Goal: Information Seeking & Learning: Learn about a topic

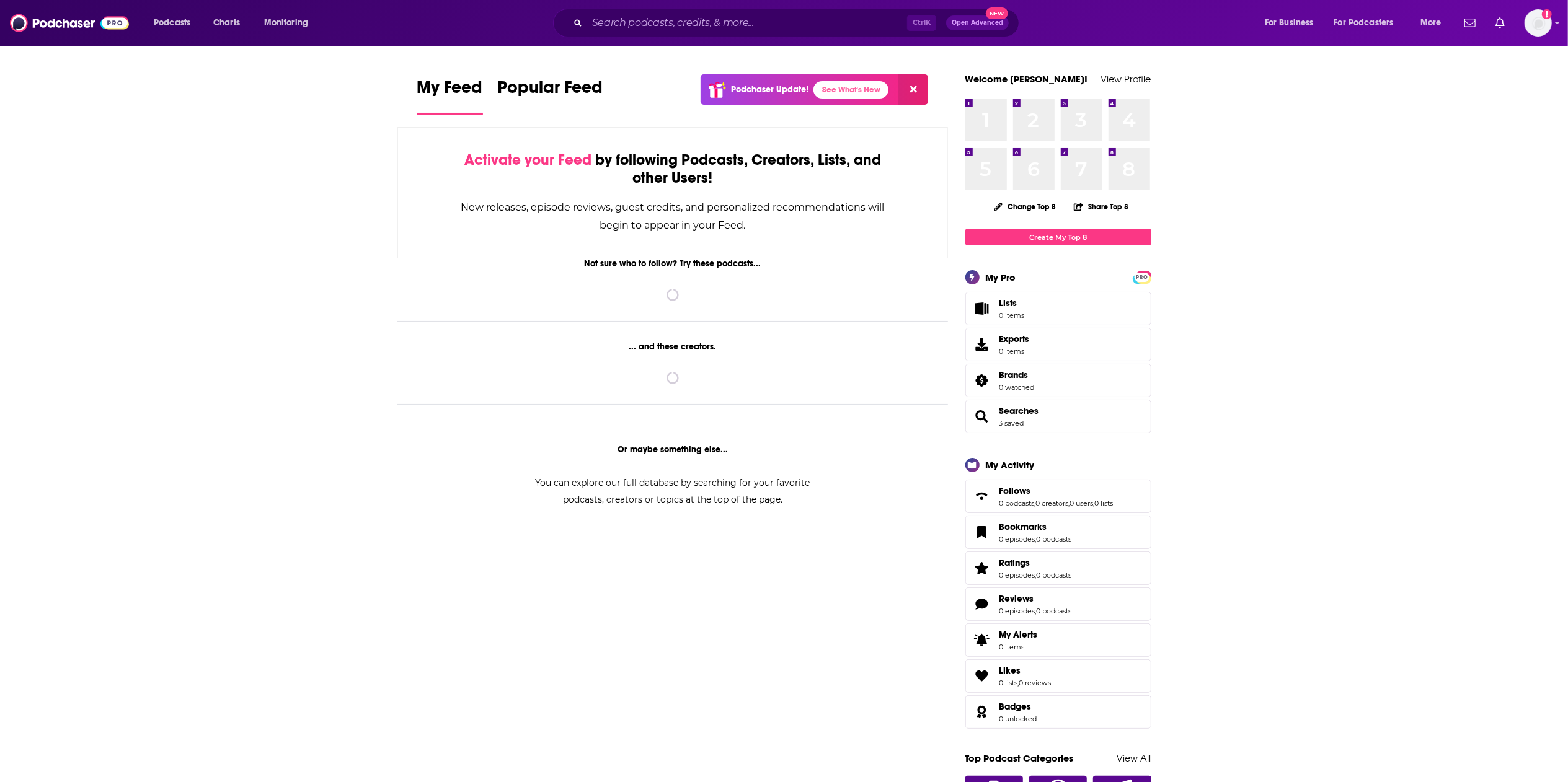
click at [631, 28] on input "Search podcasts, credits, & more..." at bounding box center [747, 23] width 320 height 19
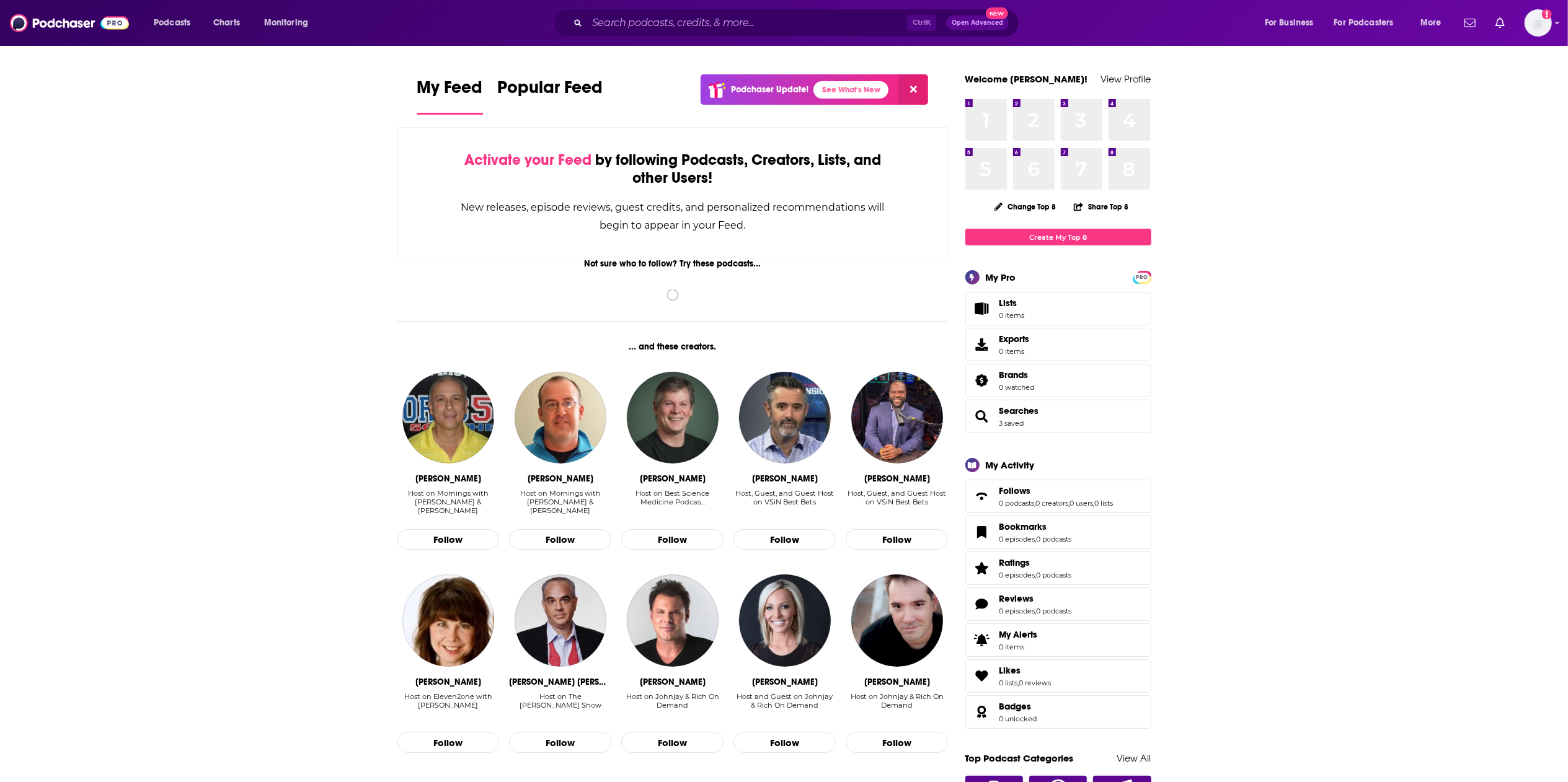
click at [627, 29] on input "Search podcasts, credits, & more..." at bounding box center [747, 23] width 320 height 19
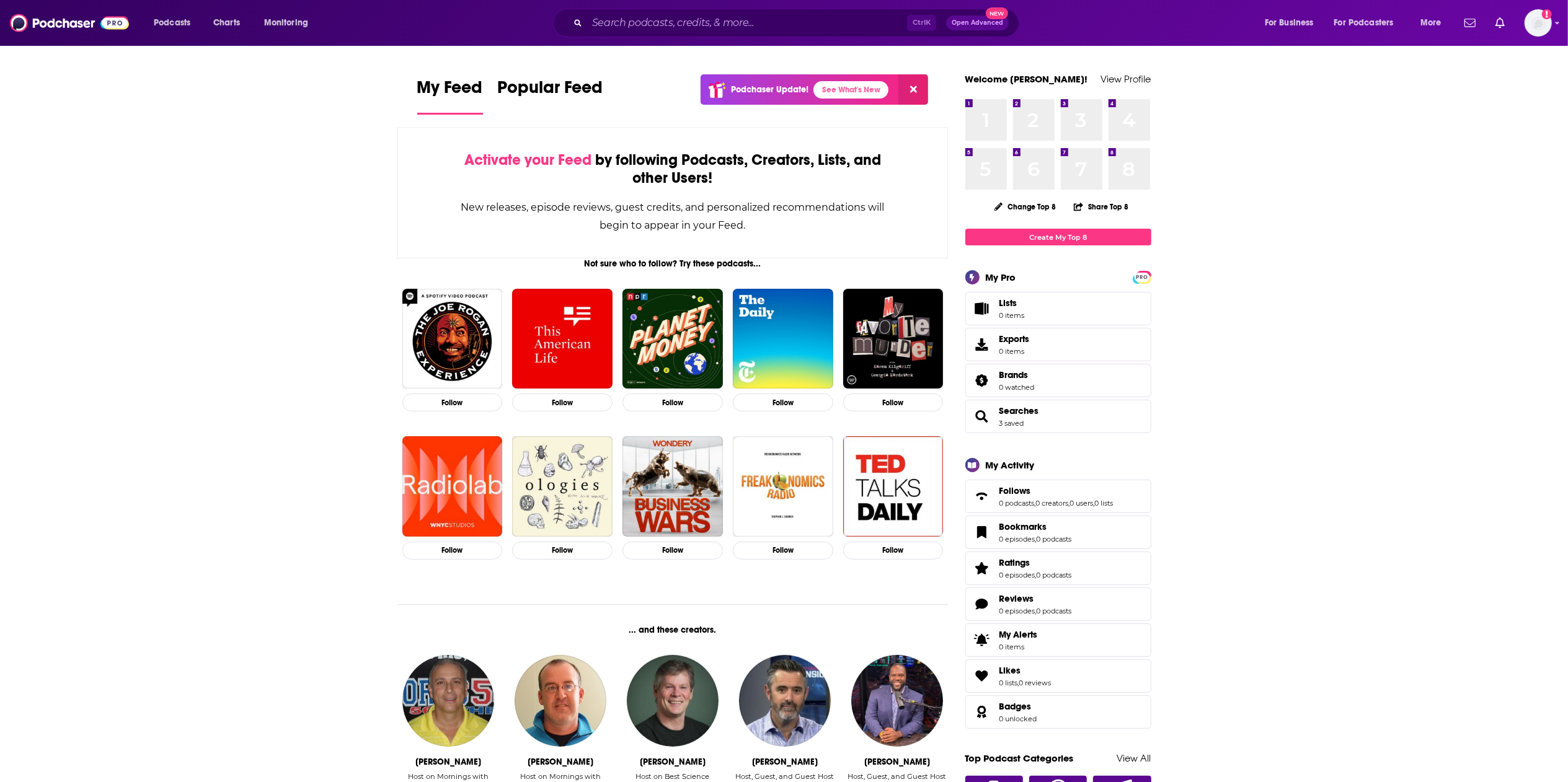
click at [627, 29] on input "Search podcasts, credits, & more..." at bounding box center [747, 23] width 320 height 19
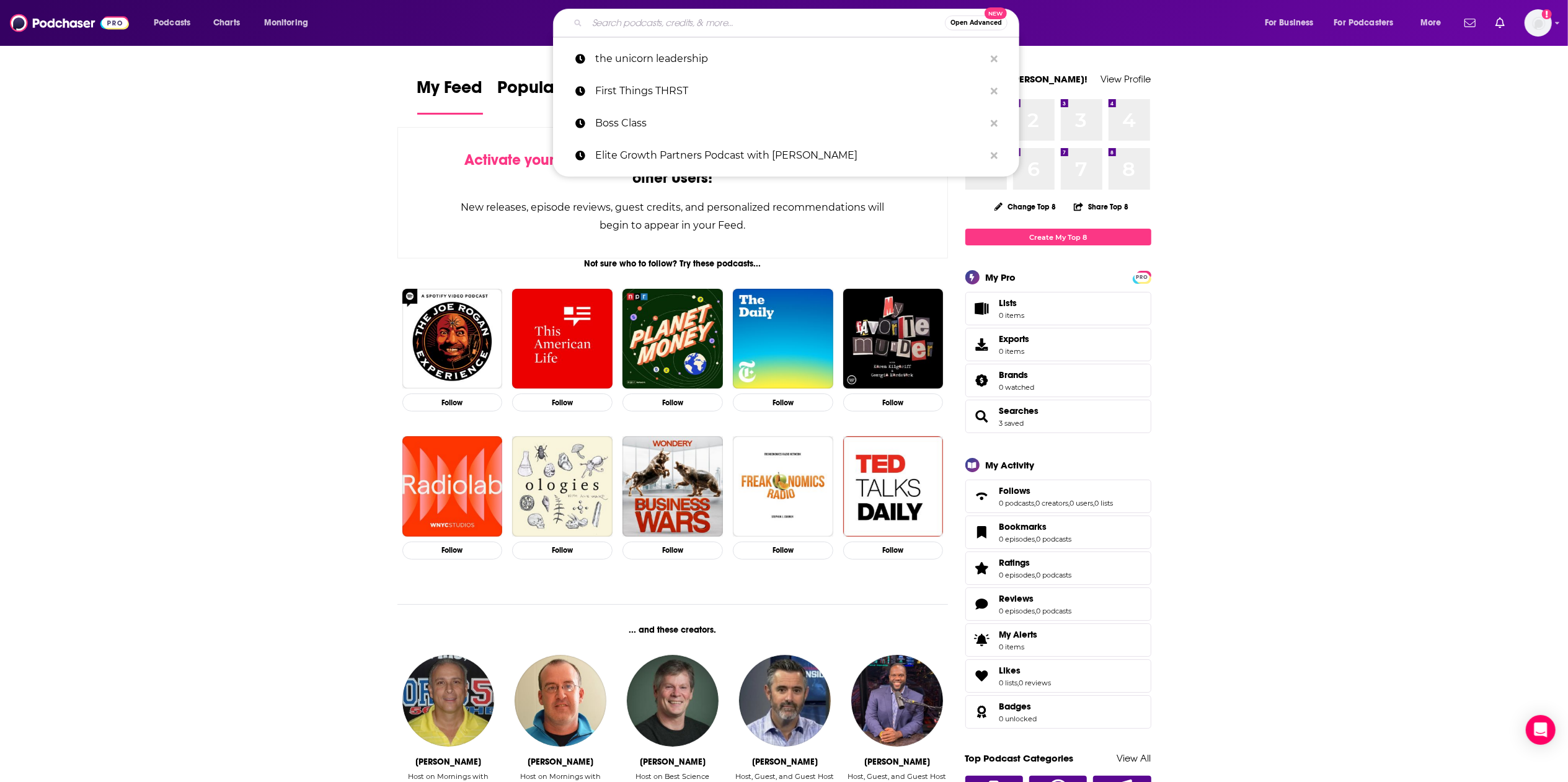
type input "o"
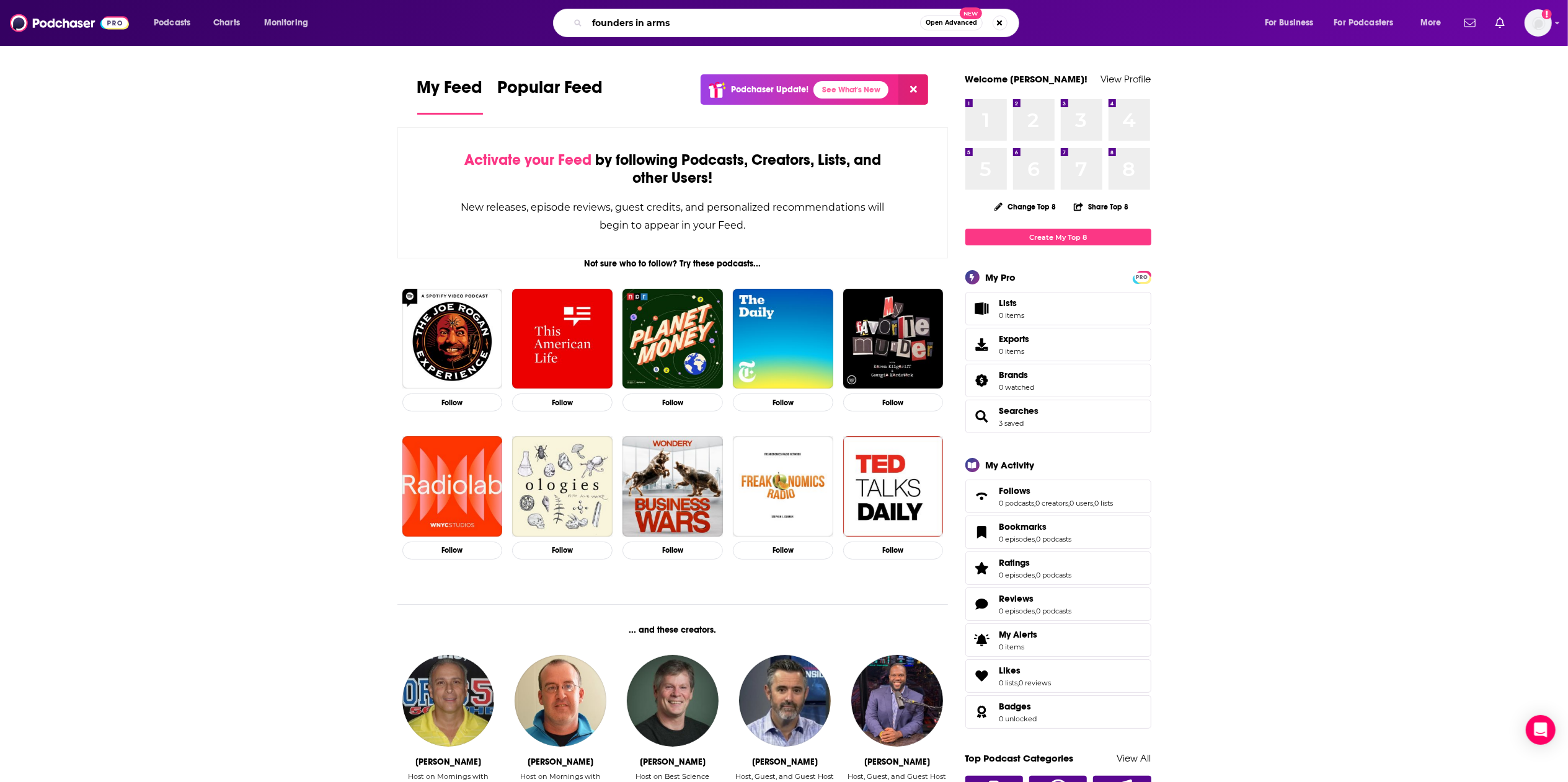
type input "founders in arms"
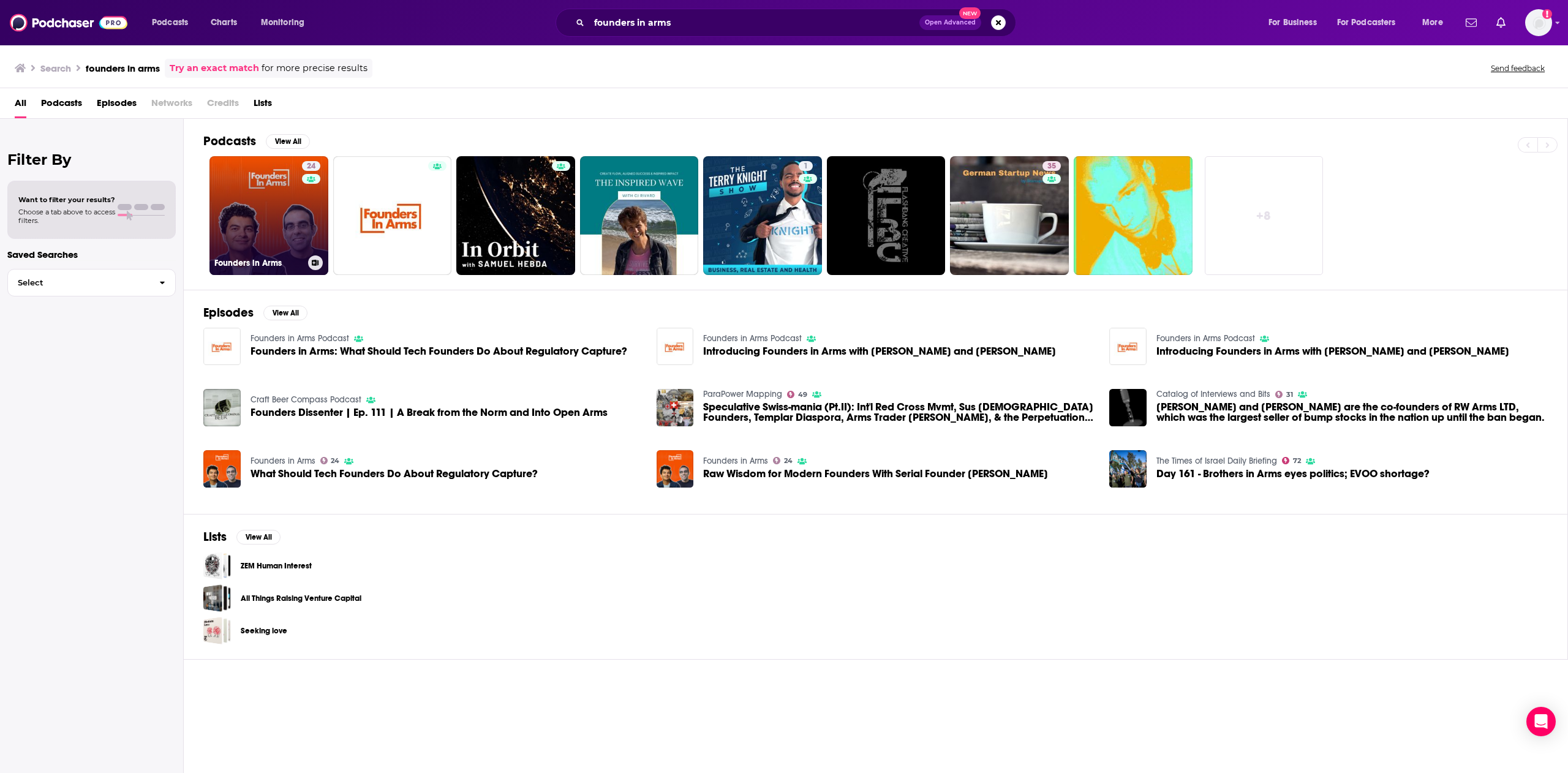
click at [228, 212] on link "24 Founders in Arms" at bounding box center [269, 216] width 119 height 119
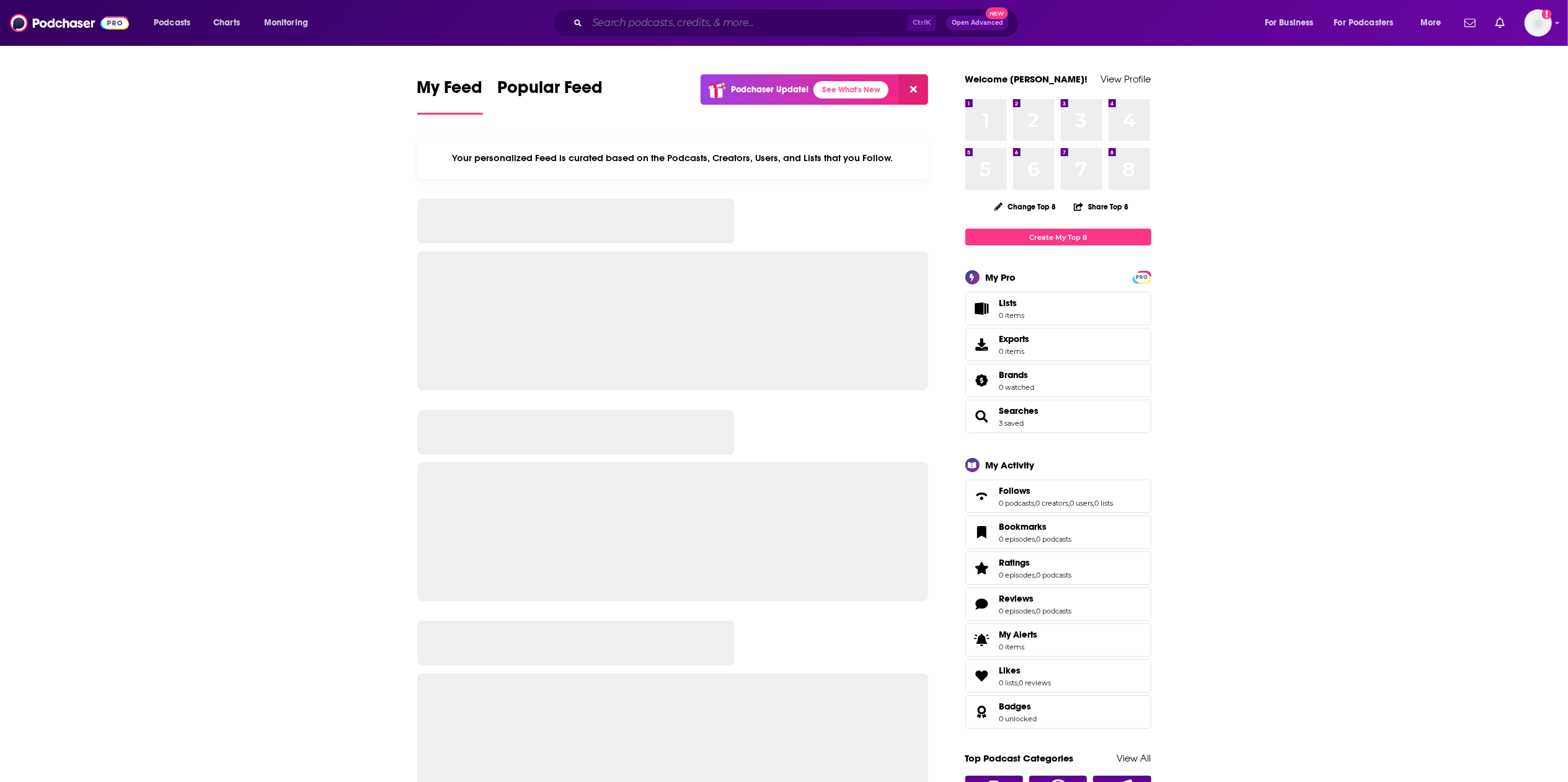
click at [699, 13] on input "Search podcasts, credits, & more..." at bounding box center [747, 23] width 320 height 19
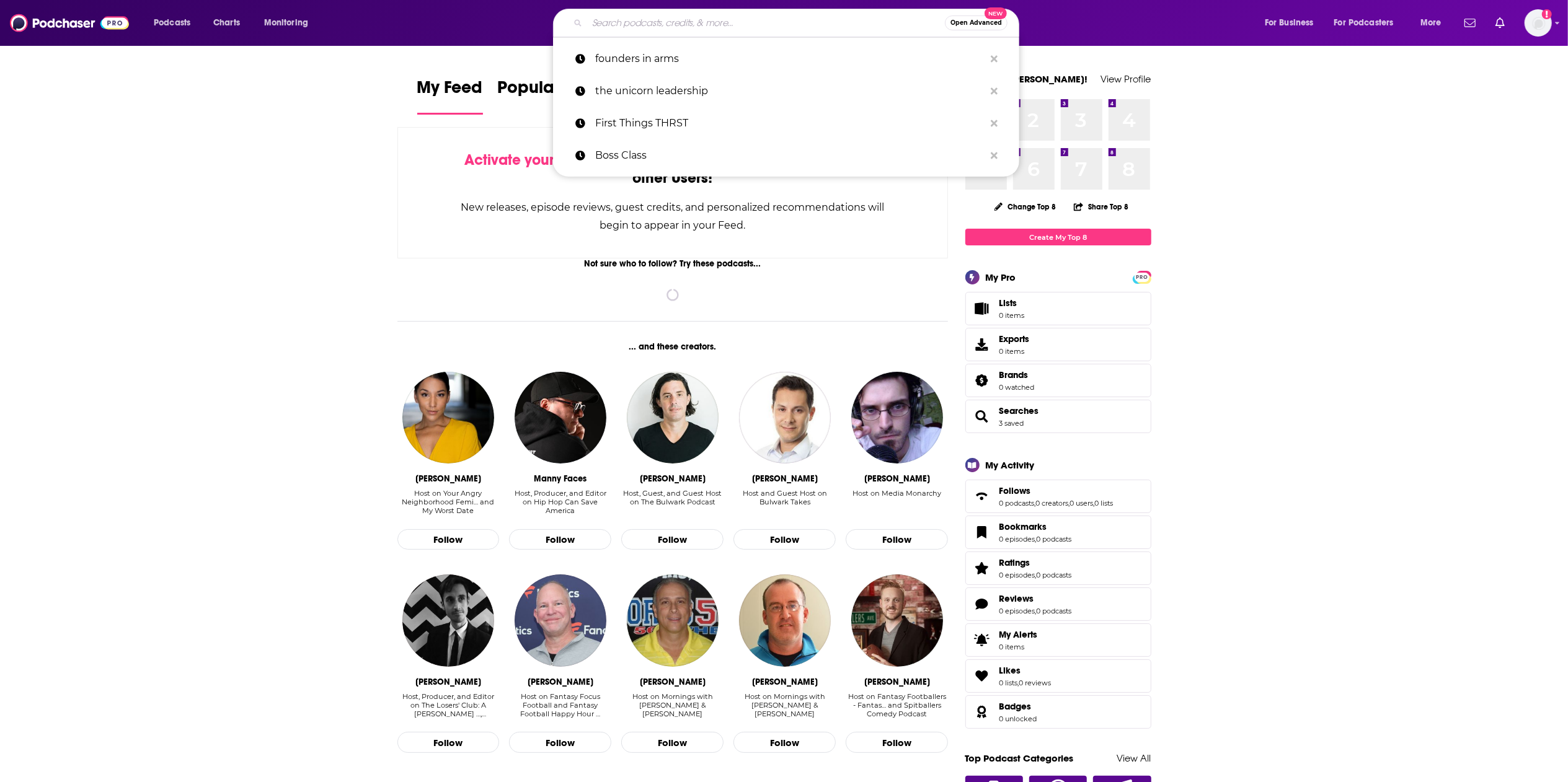
paste input "On Your Side"
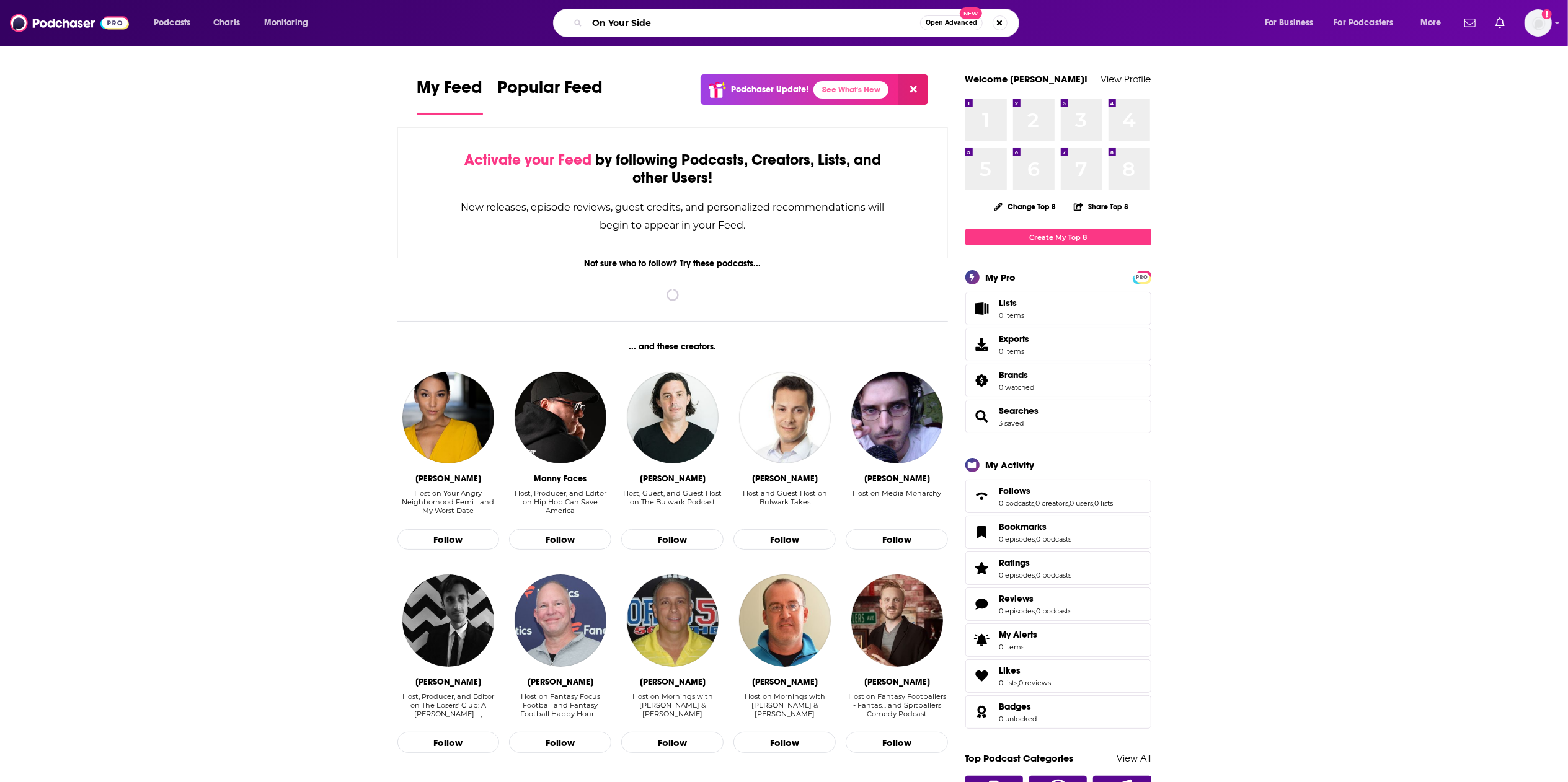
type input "On Your Side"
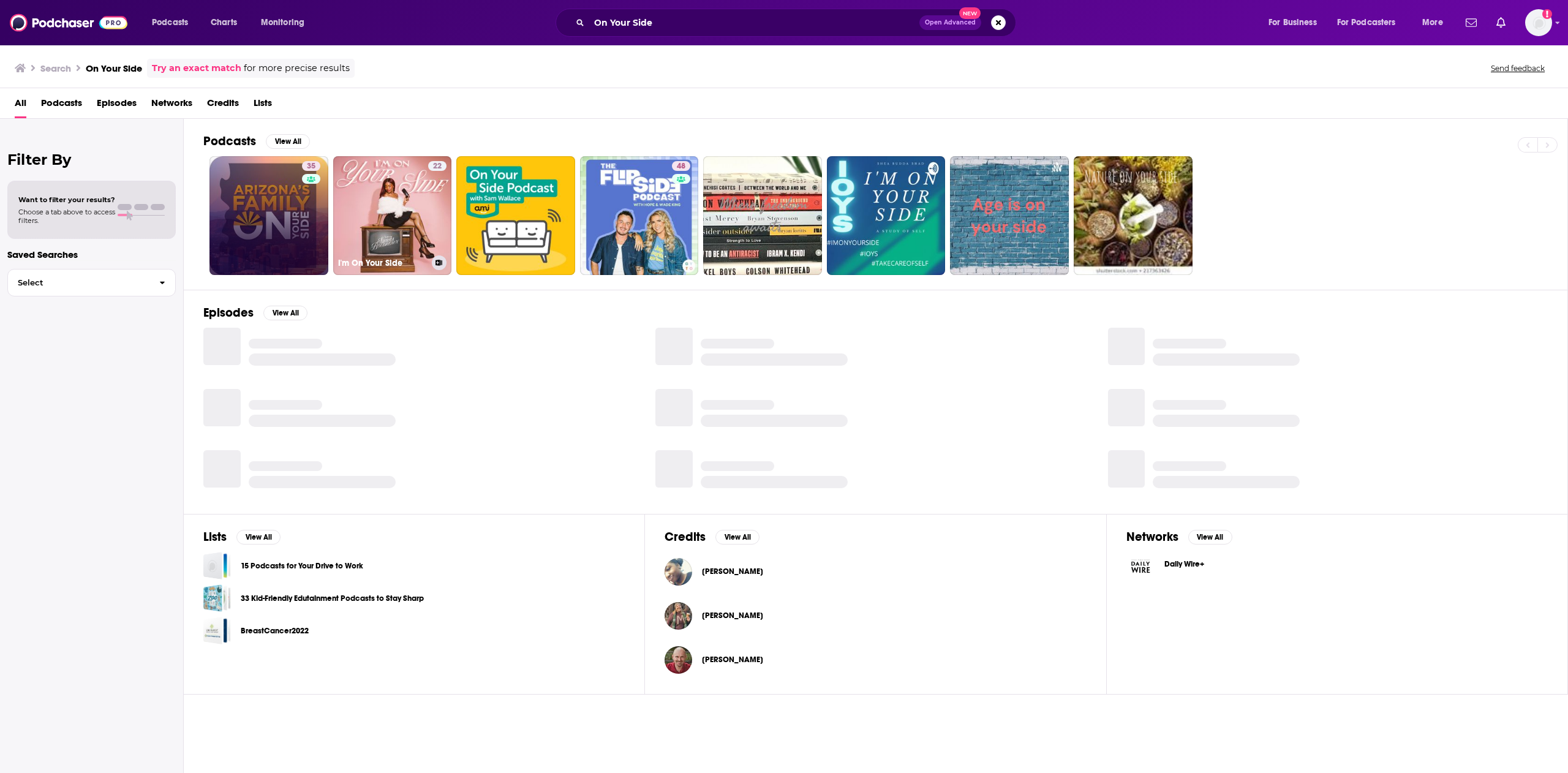
click at [305, 230] on div "35" at bounding box center [313, 216] width 22 height 109
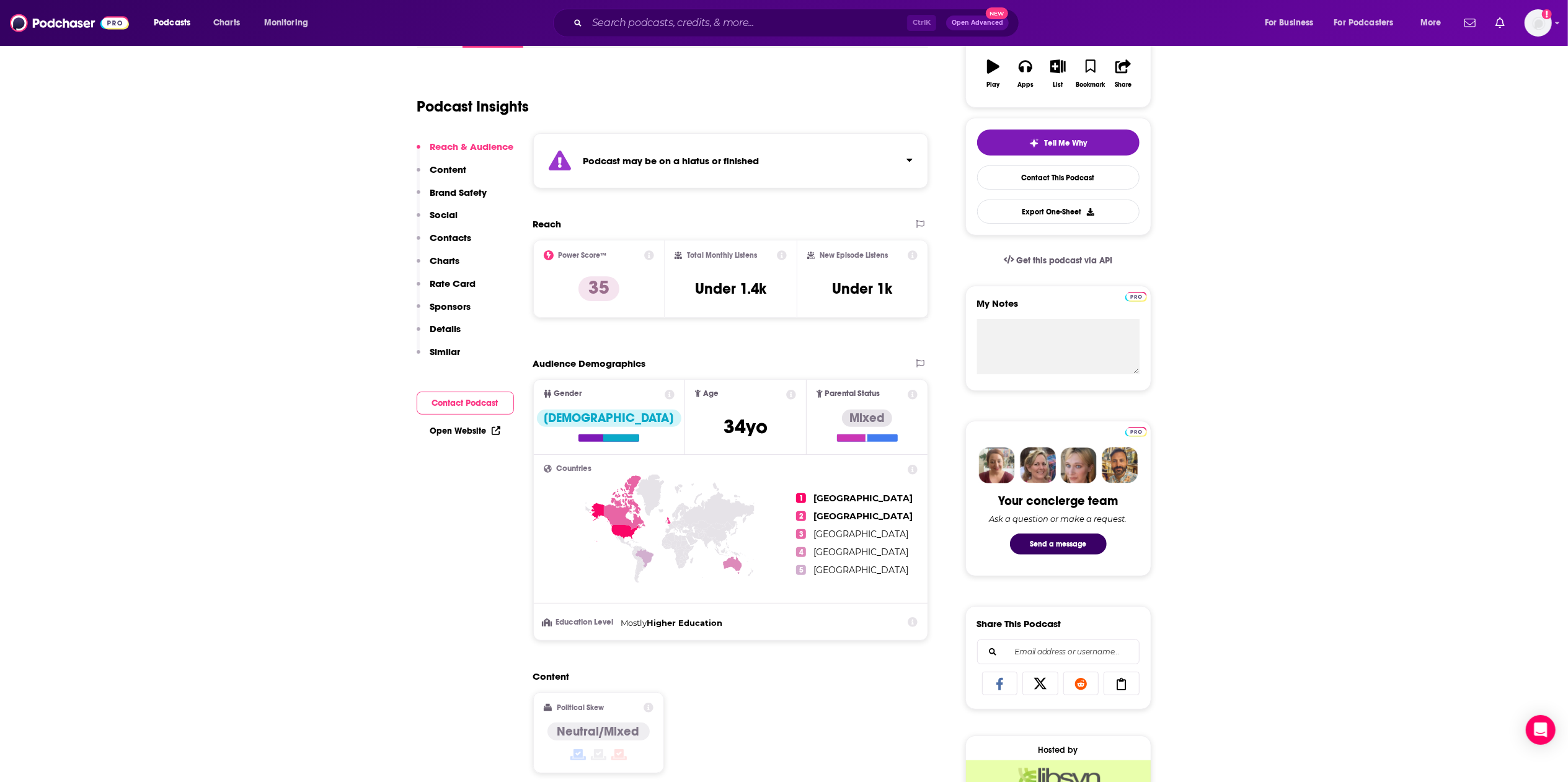
scroll to position [218, 0]
